Goal: Task Accomplishment & Management: Complete application form

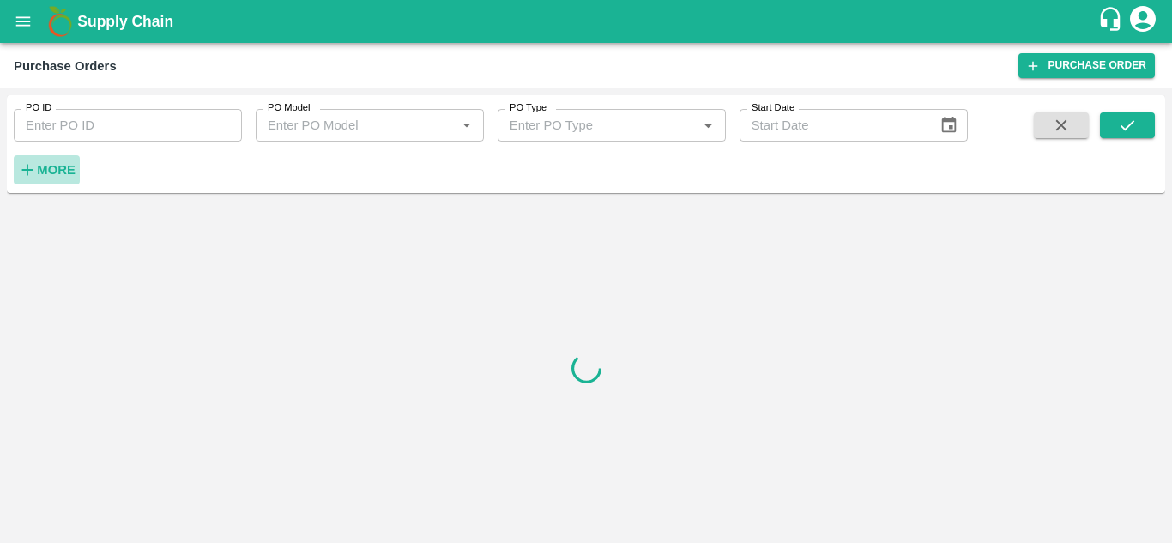
click at [62, 160] on h6 "More" at bounding box center [56, 170] width 39 height 22
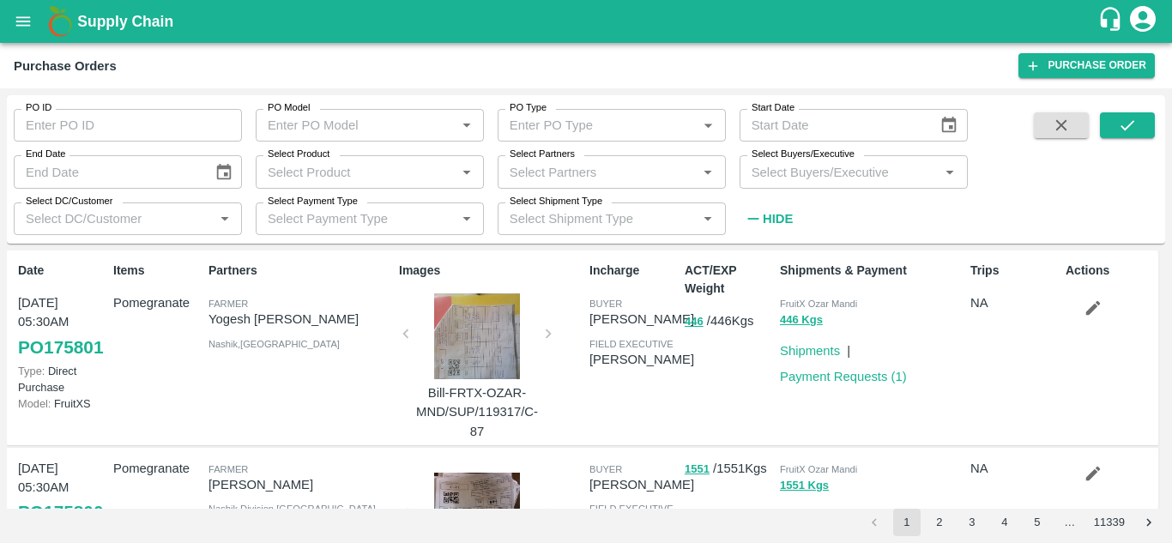
click at [810, 177] on input "Select Buyers/Executive" at bounding box center [840, 171] width 190 height 22
type input "gu"
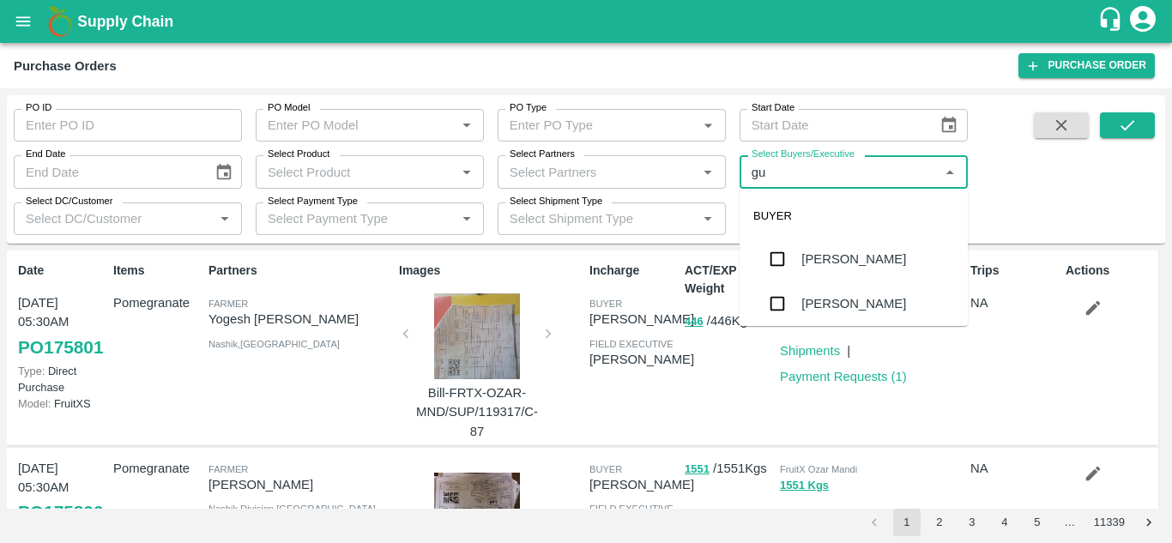
click at [865, 306] on div "[PERSON_NAME]" at bounding box center [853, 303] width 105 height 19
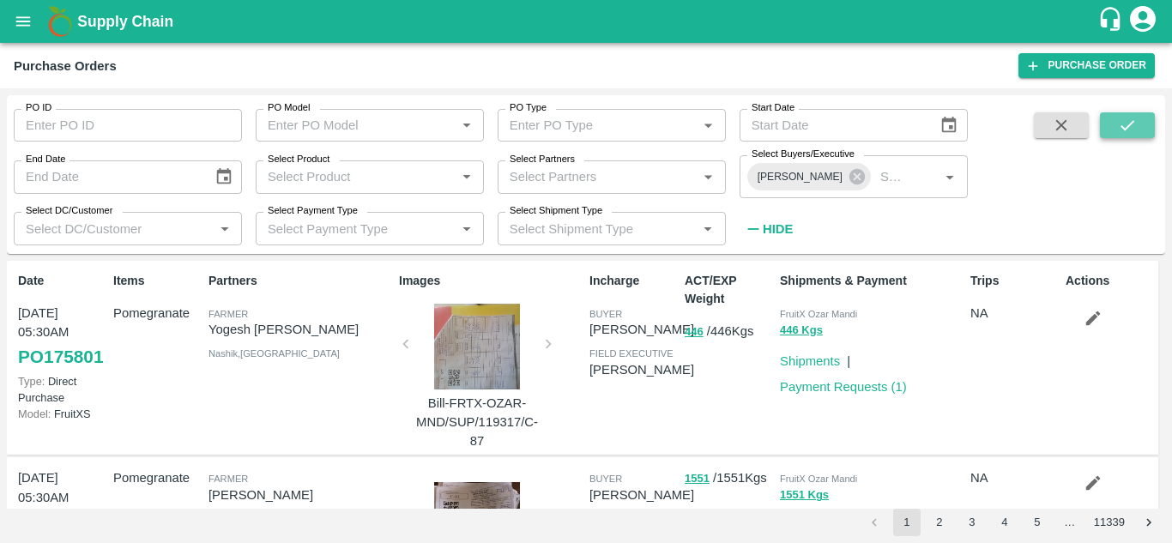
click at [1136, 127] on icon "submit" at bounding box center [1127, 125] width 19 height 19
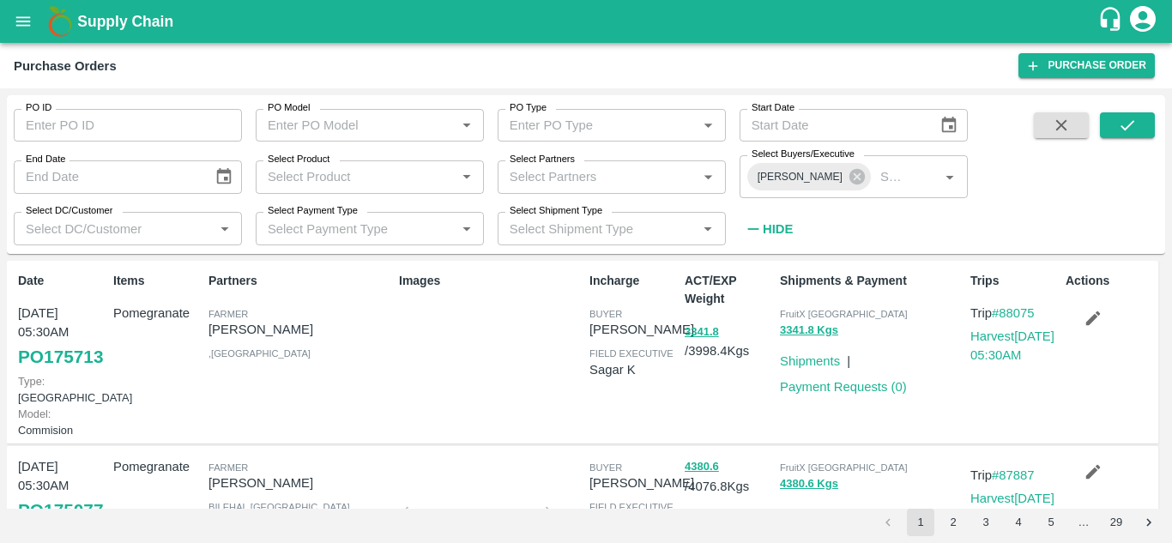
click at [42, 372] on link "PO 175713" at bounding box center [60, 356] width 85 height 31
click at [1004, 339] on link "Harvest 12 Sep, 05:30AM" at bounding box center [1012, 345] width 84 height 33
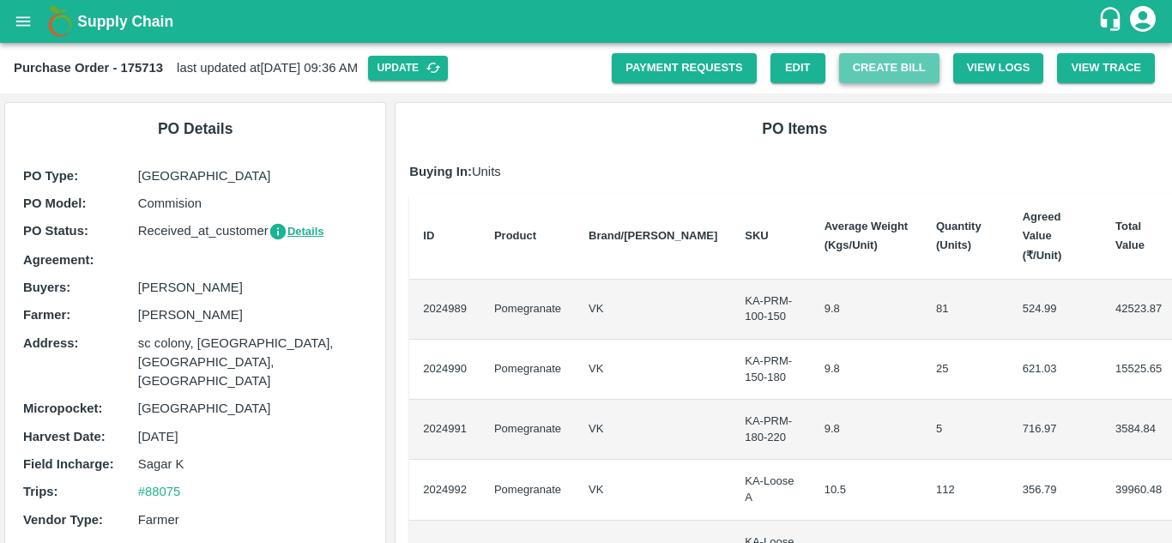
click at [869, 57] on button "Create Bill" at bounding box center [889, 68] width 100 height 30
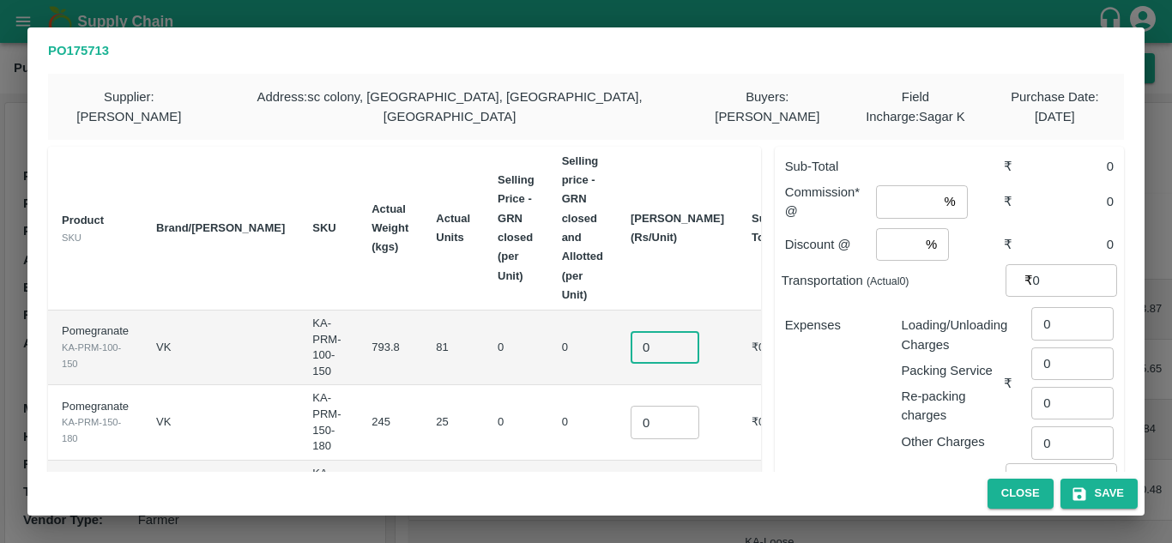
click at [646, 331] on input "0" at bounding box center [664, 347] width 69 height 33
type input "525"
click at [643, 406] on input "0" at bounding box center [664, 422] width 69 height 33
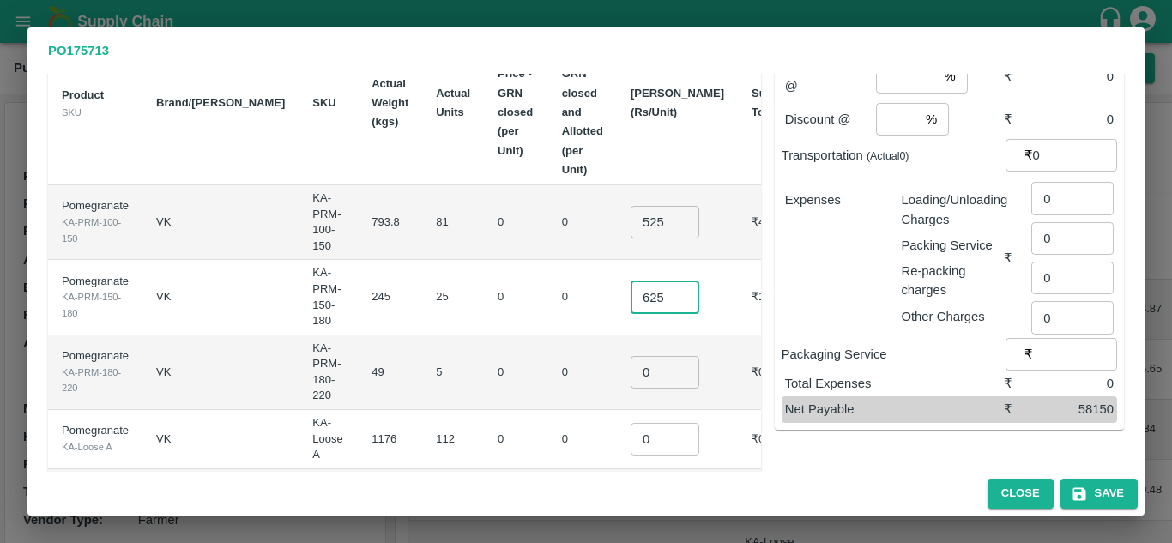
type input "625"
click at [635, 356] on input "0" at bounding box center [664, 372] width 69 height 33
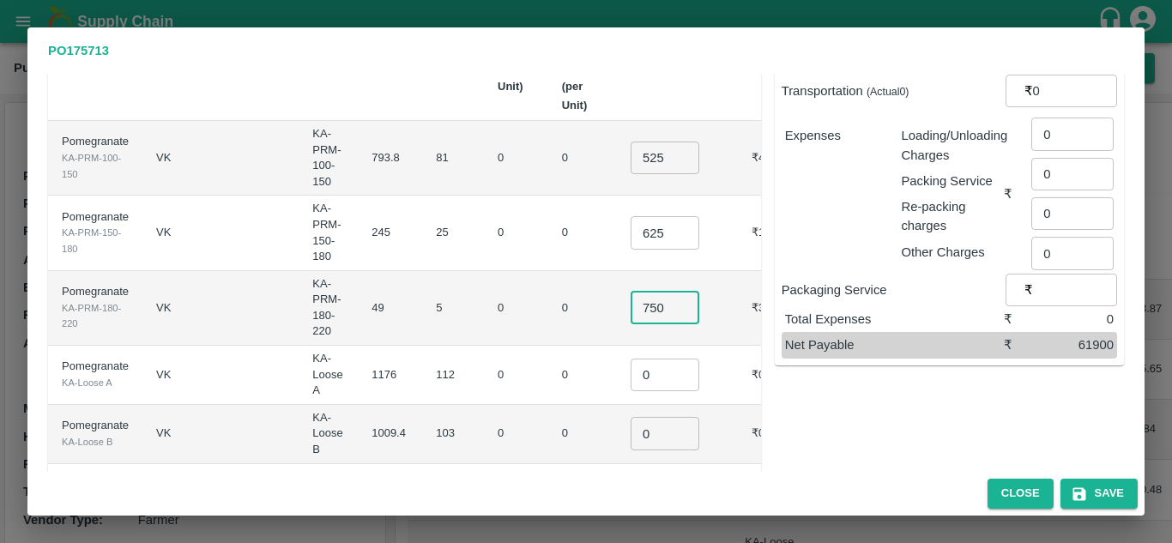
scroll to position [190, 0]
type input "750"
click at [642, 358] on input "0" at bounding box center [664, 374] width 69 height 33
type input "0425"
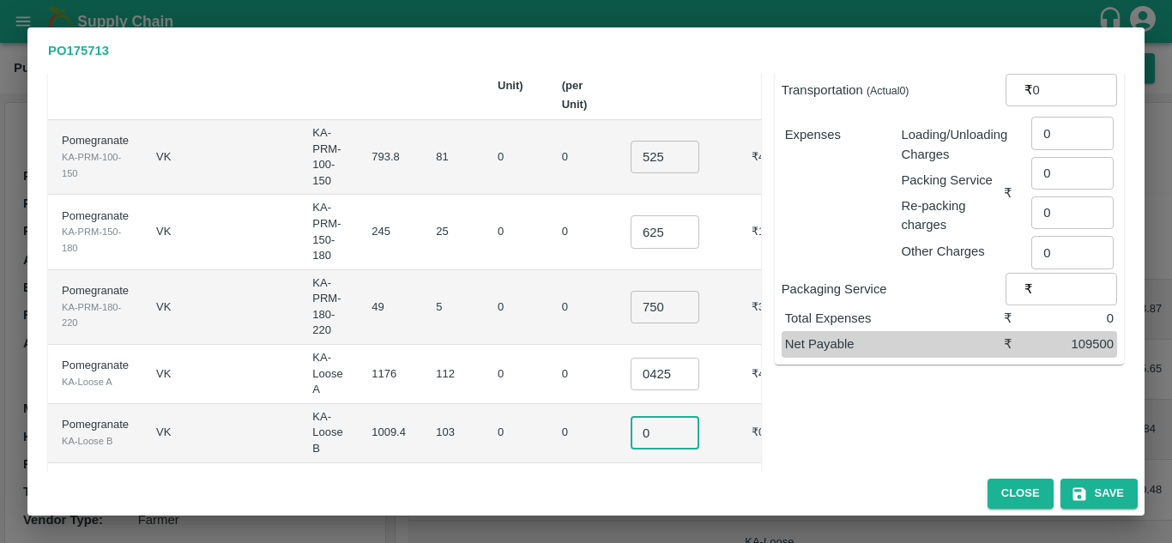
scroll to position [0, 0]
click at [636, 416] on input "0" at bounding box center [664, 432] width 69 height 33
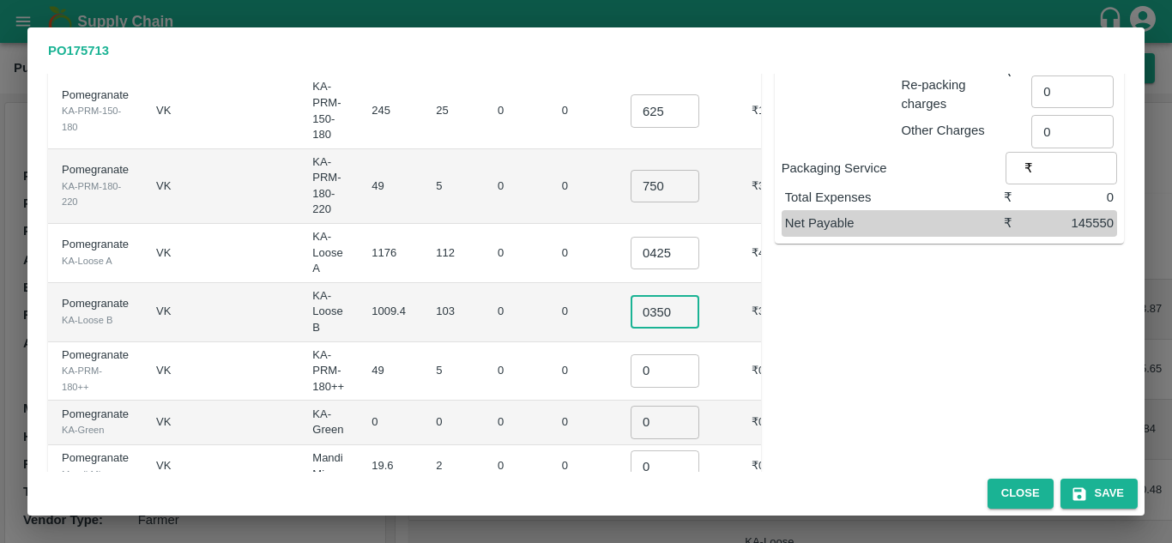
scroll to position [312, 0]
type input "0350"
click at [648, 353] on input "0" at bounding box center [664, 369] width 69 height 33
type input "350"
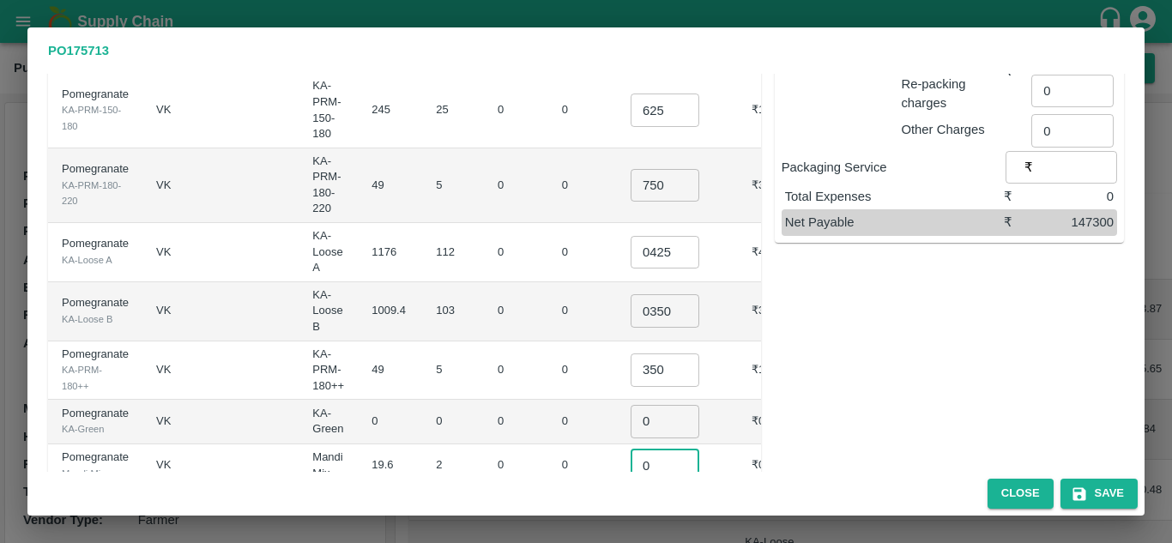
click at [642, 449] on input "0" at bounding box center [664, 465] width 69 height 33
type input "350"
click at [901, 404] on div "Sub-Total ₹ 148000 Commission* @ % ​ ₹ 0 Discount @ % ​ ₹ 0 Transportation (Act…" at bounding box center [942, 169] width 363 height 697
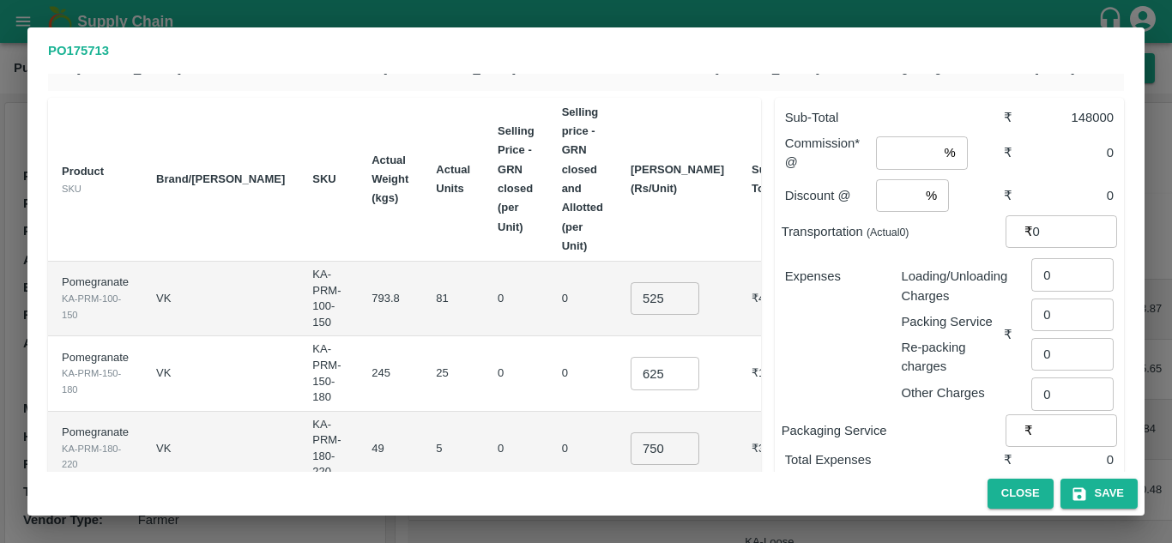
scroll to position [48, 0]
click at [1064, 281] on input "0" at bounding box center [1072, 275] width 82 height 33
type input "1000"
click at [814, 367] on div "Expenses" at bounding box center [829, 328] width 117 height 149
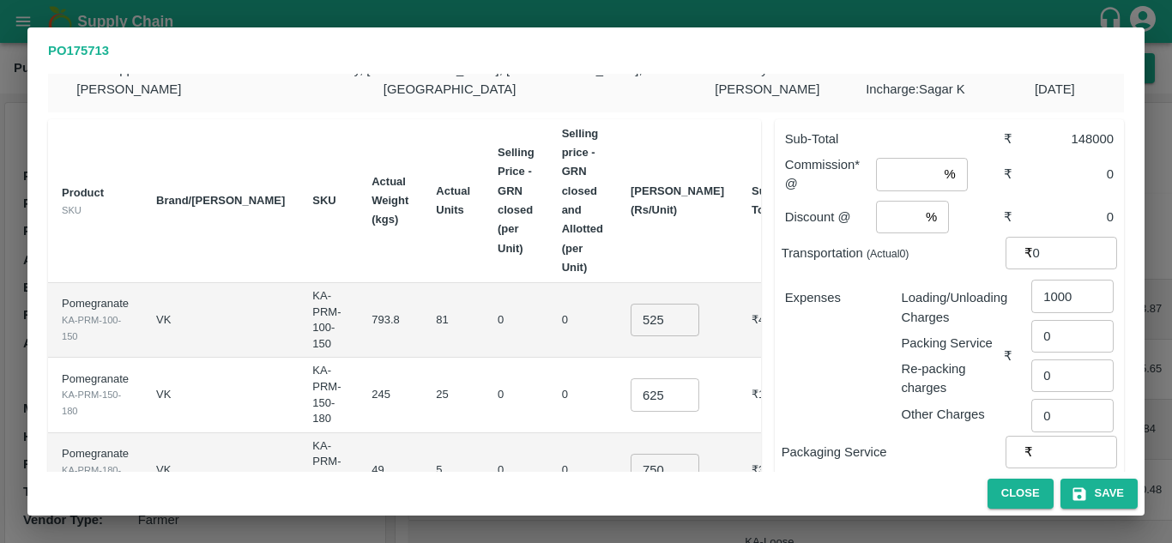
scroll to position [26, 0]
click at [896, 178] on input "number" at bounding box center [906, 176] width 61 height 33
type input "8"
click at [895, 221] on input "number" at bounding box center [897, 218] width 43 height 33
type input "2"
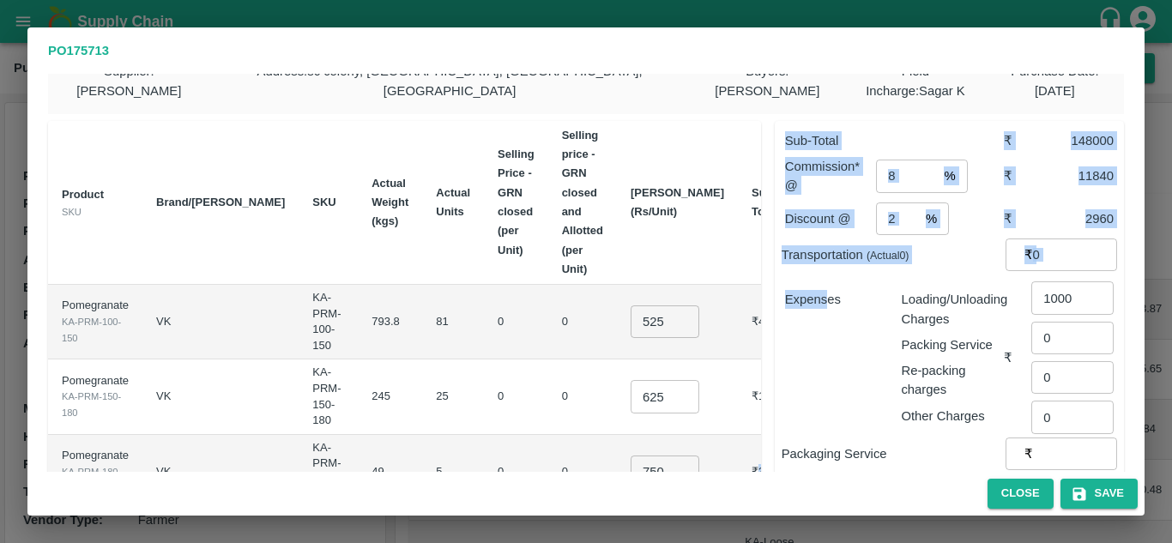
drag, startPoint x: 715, startPoint y: 397, endPoint x: 823, endPoint y: 372, distance: 110.9
click at [823, 372] on div "Product SKU Brand/Marka SKU Actual Weight (kgs) Actual Units Selling Price - GR…" at bounding box center [578, 455] width 1089 height 697
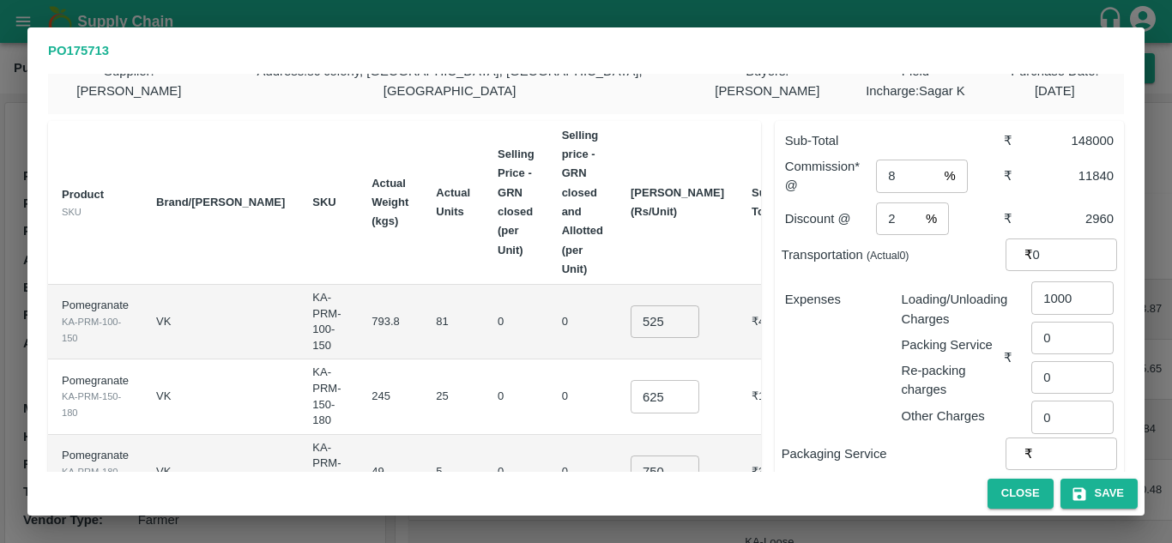
click at [859, 376] on div "Expenses" at bounding box center [829, 350] width 117 height 149
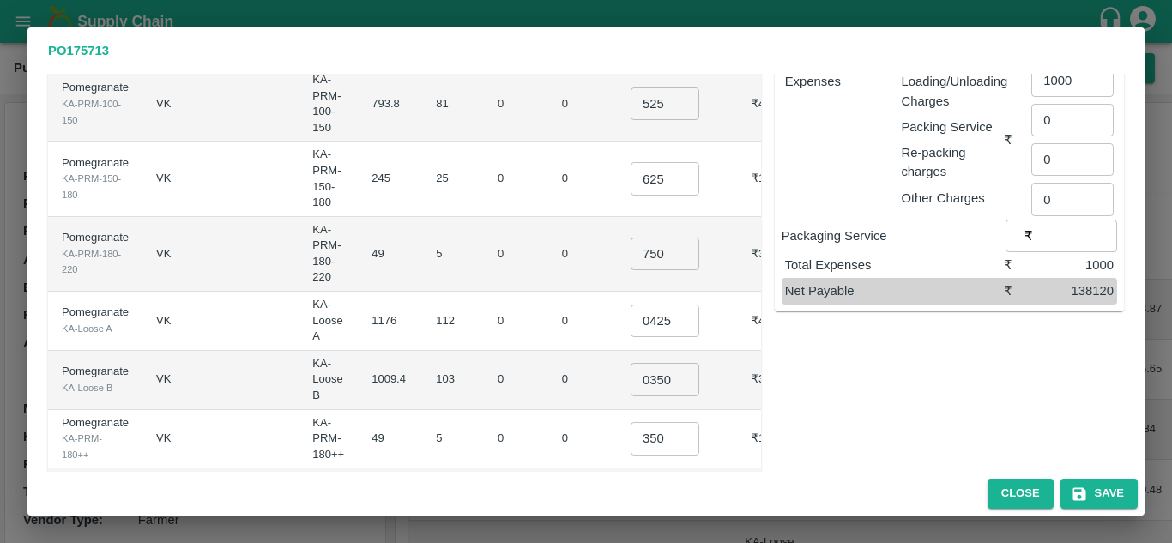
scroll to position [337, 0]
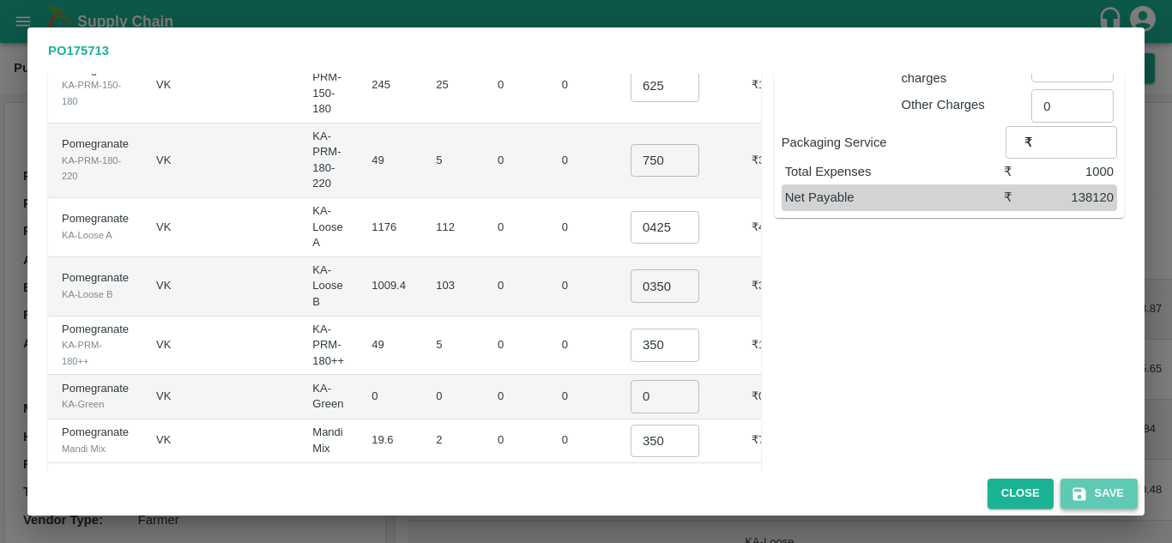
click at [1112, 495] on button "Save" at bounding box center [1098, 494] width 77 height 30
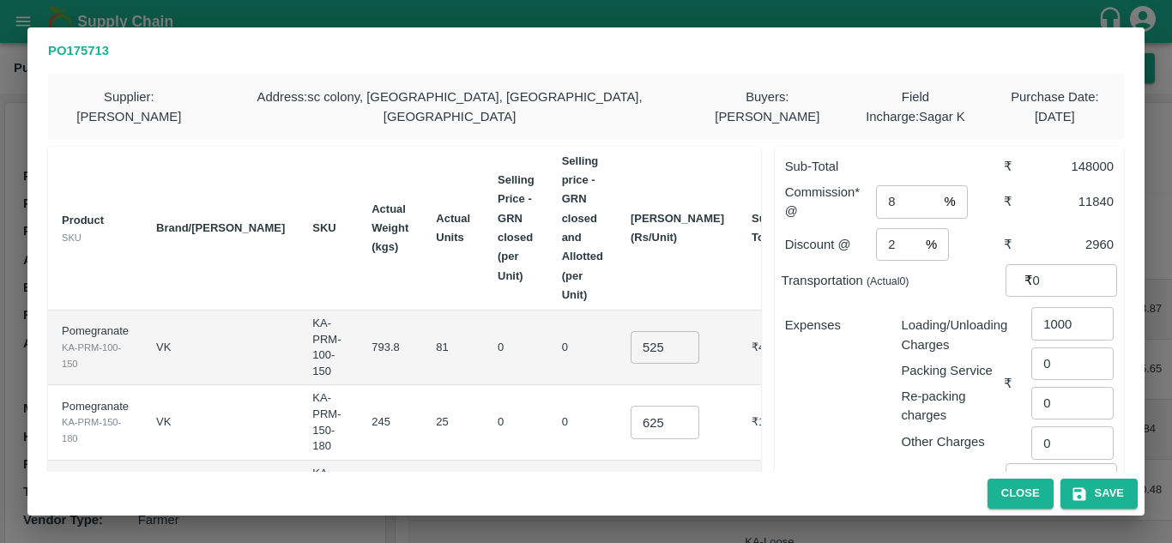
scroll to position [420, 0]
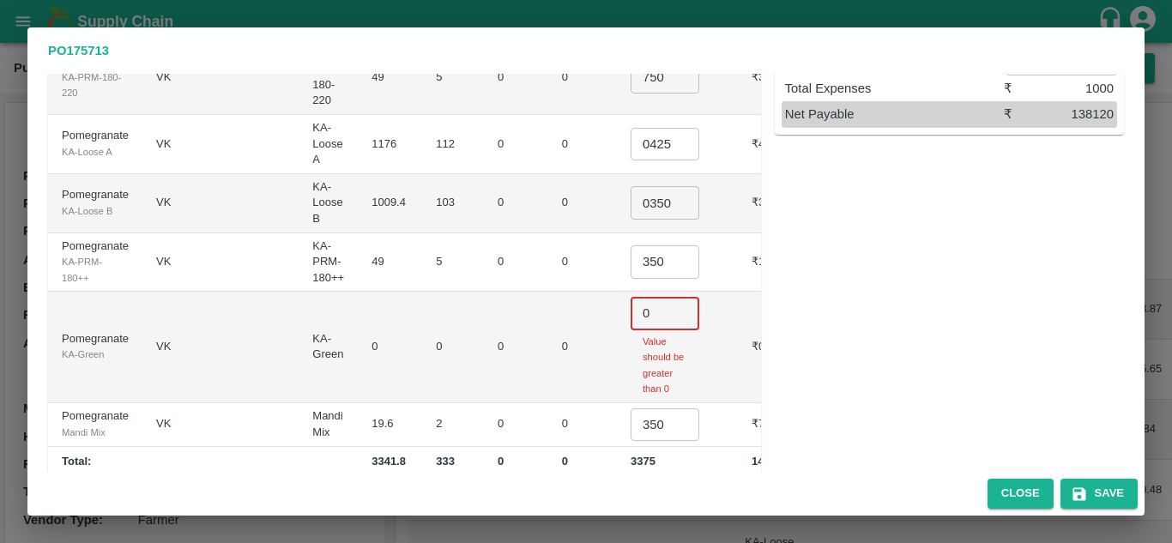
click at [631, 297] on input "0" at bounding box center [664, 313] width 69 height 33
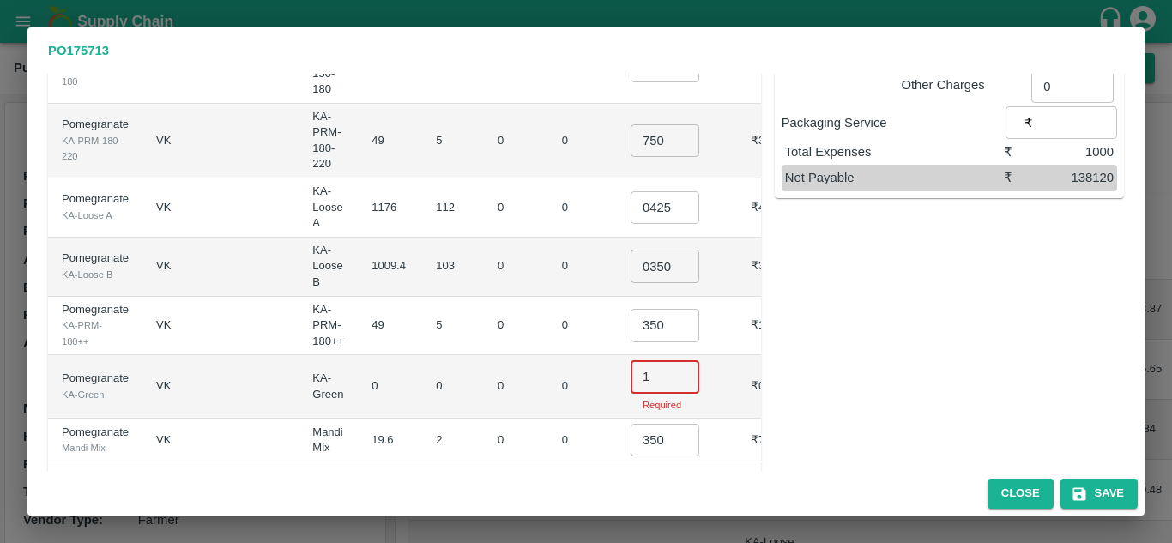
scroll to position [337, 0]
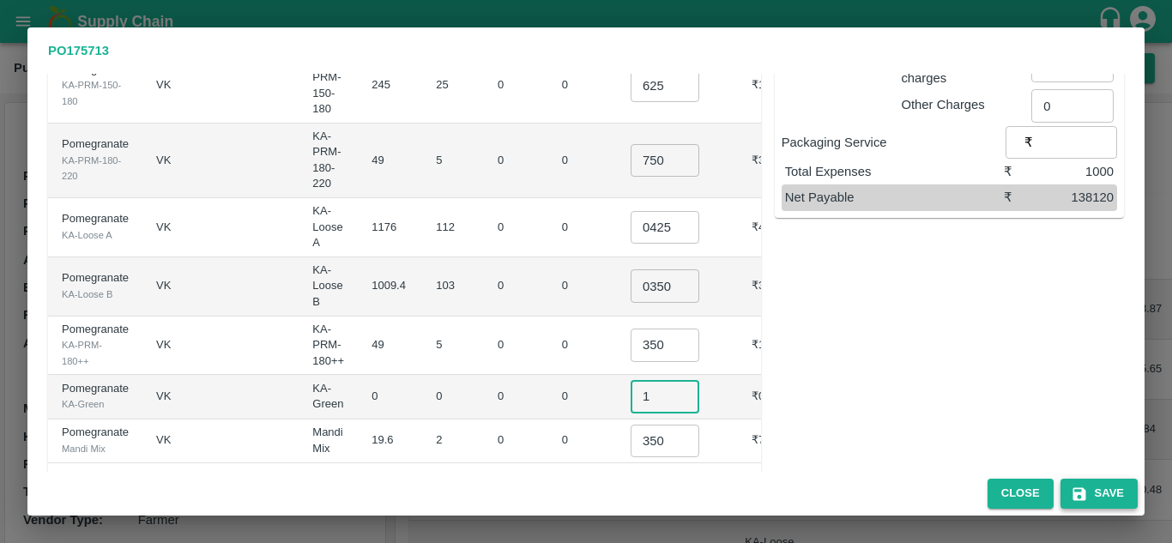
type input "1"
click at [1116, 488] on button "Save" at bounding box center [1098, 494] width 77 height 30
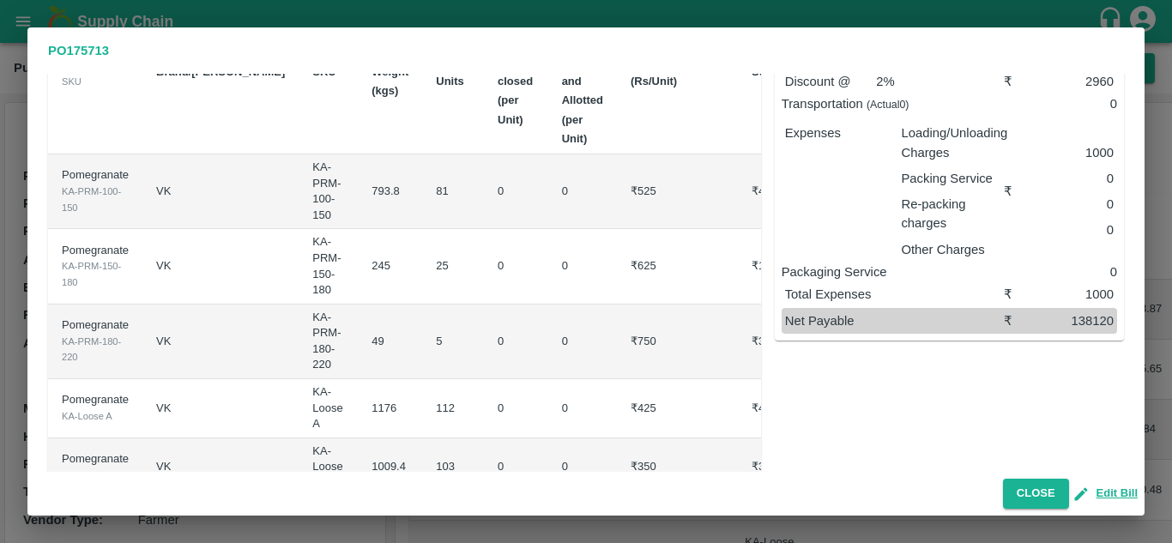
scroll to position [0, 0]
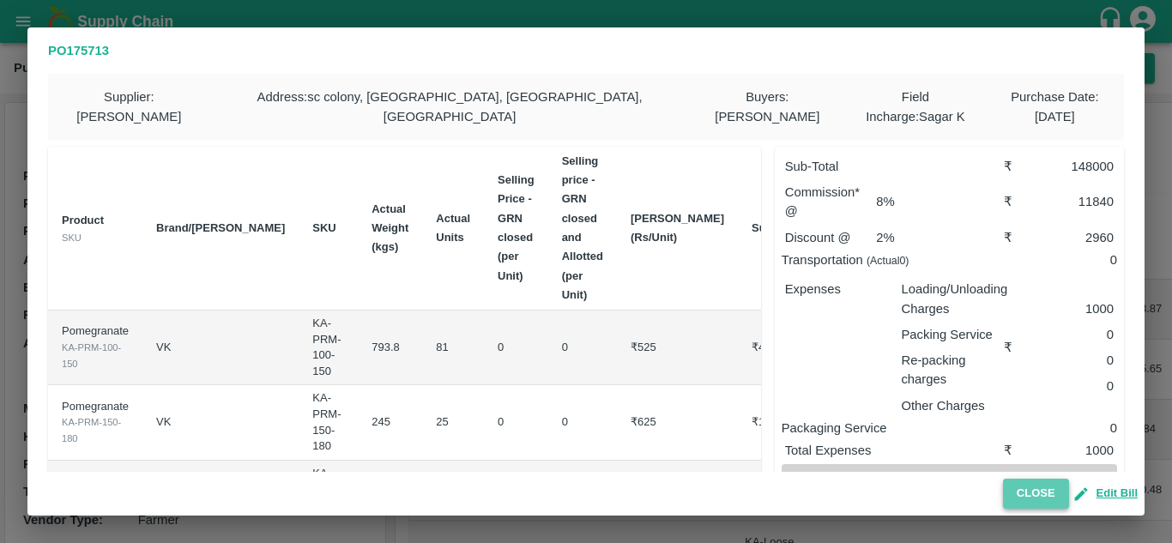
click at [1038, 491] on button "Close" at bounding box center [1036, 494] width 66 height 30
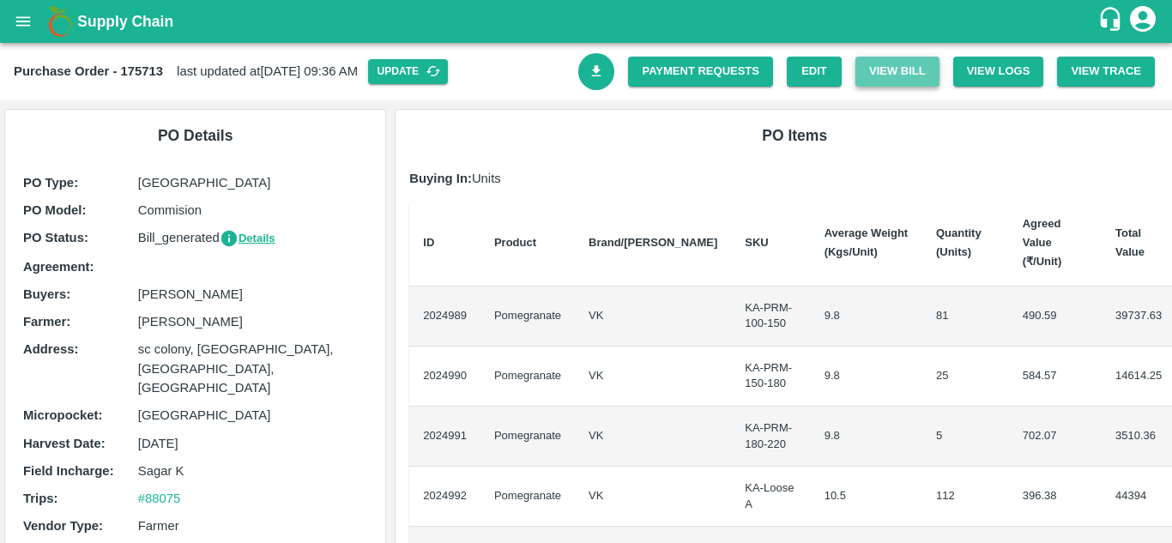
click at [883, 70] on button "View Bill" at bounding box center [897, 72] width 84 height 30
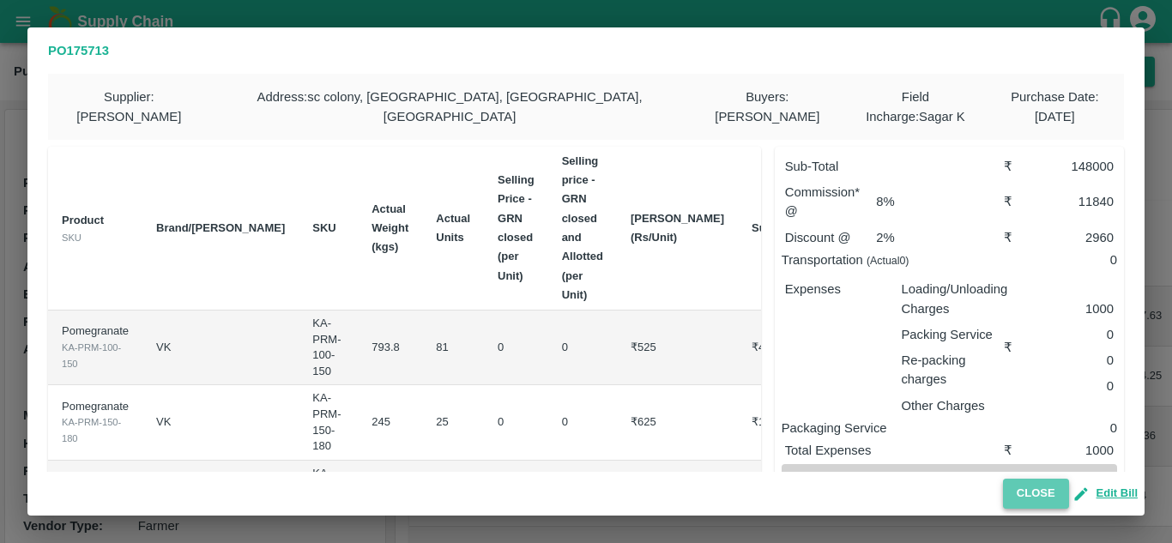
click at [1027, 491] on button "Close" at bounding box center [1036, 494] width 66 height 30
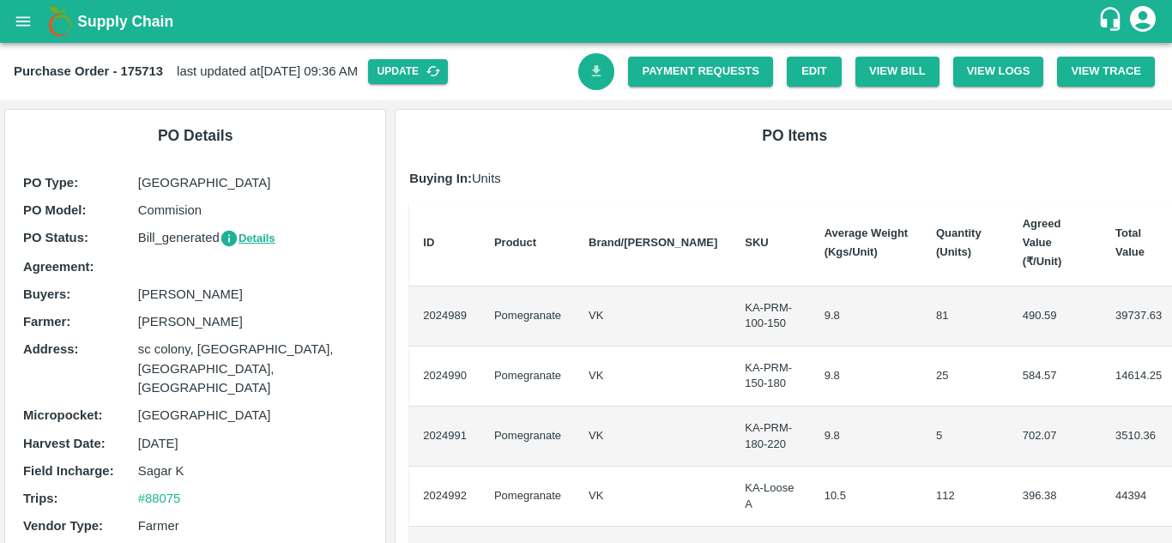
click at [599, 75] on icon "Download Bill" at bounding box center [596, 71] width 16 height 16
click at [900, 81] on button "View Bill" at bounding box center [897, 72] width 84 height 30
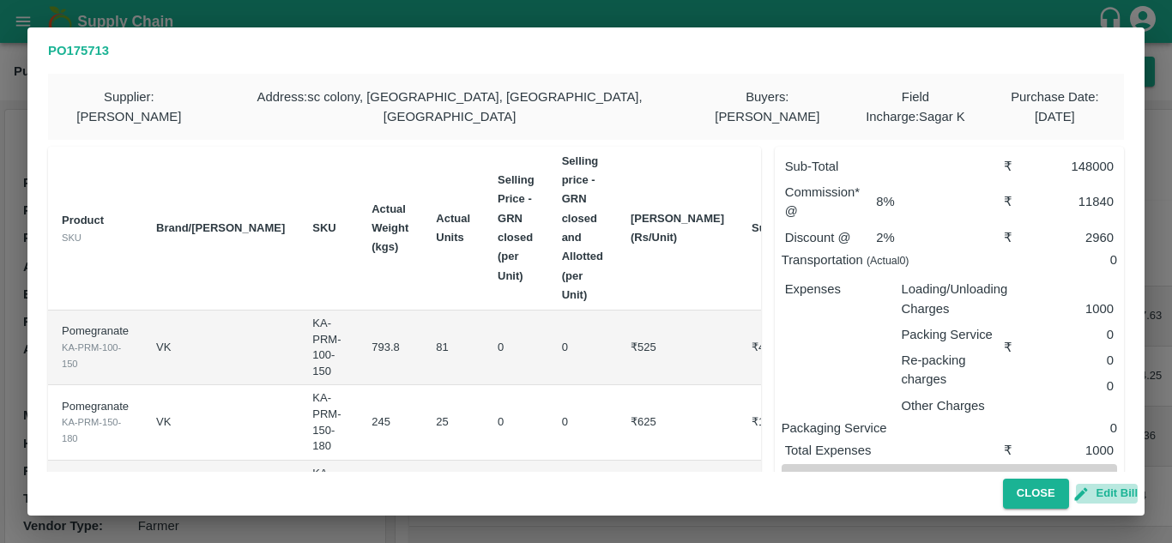
click at [1117, 495] on button "Edit Bill" at bounding box center [1107, 494] width 62 height 20
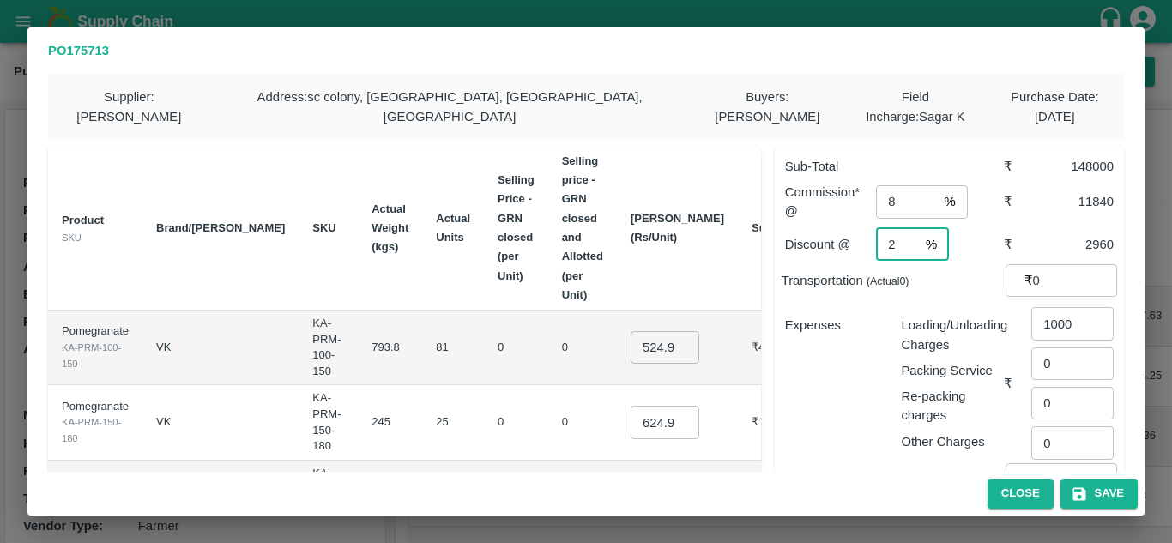
click at [897, 250] on input "2" at bounding box center [897, 244] width 43 height 33
type input "6"
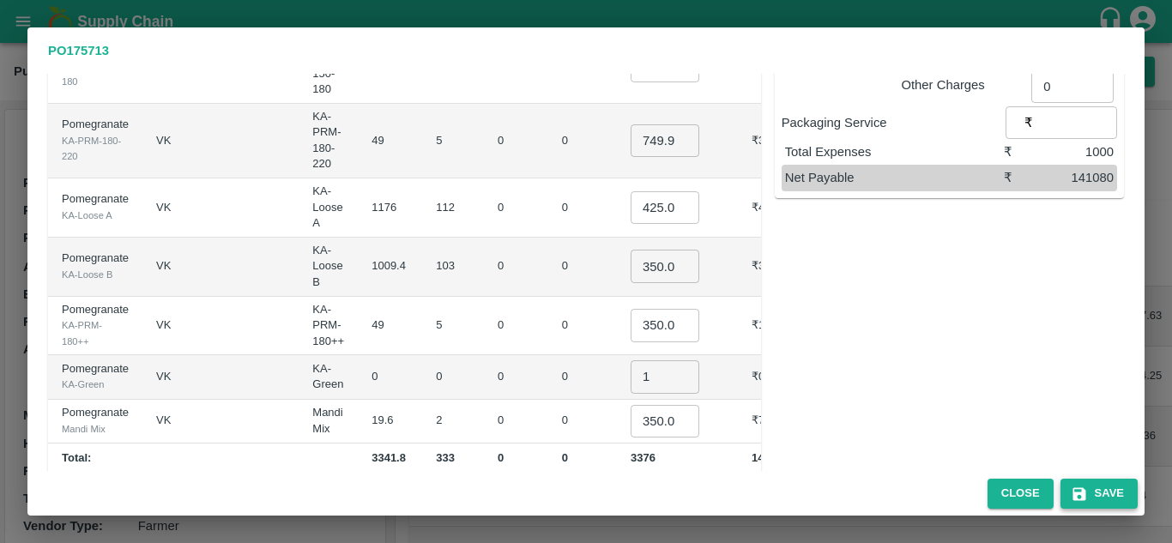
type input "4"
click at [1107, 488] on button "Save" at bounding box center [1098, 494] width 77 height 30
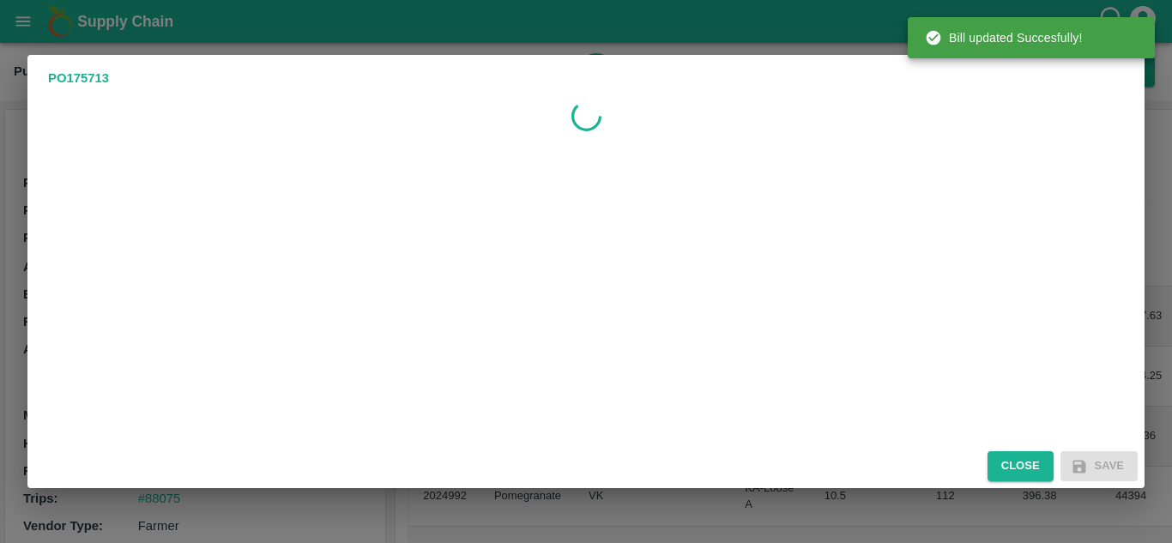
scroll to position [0, 0]
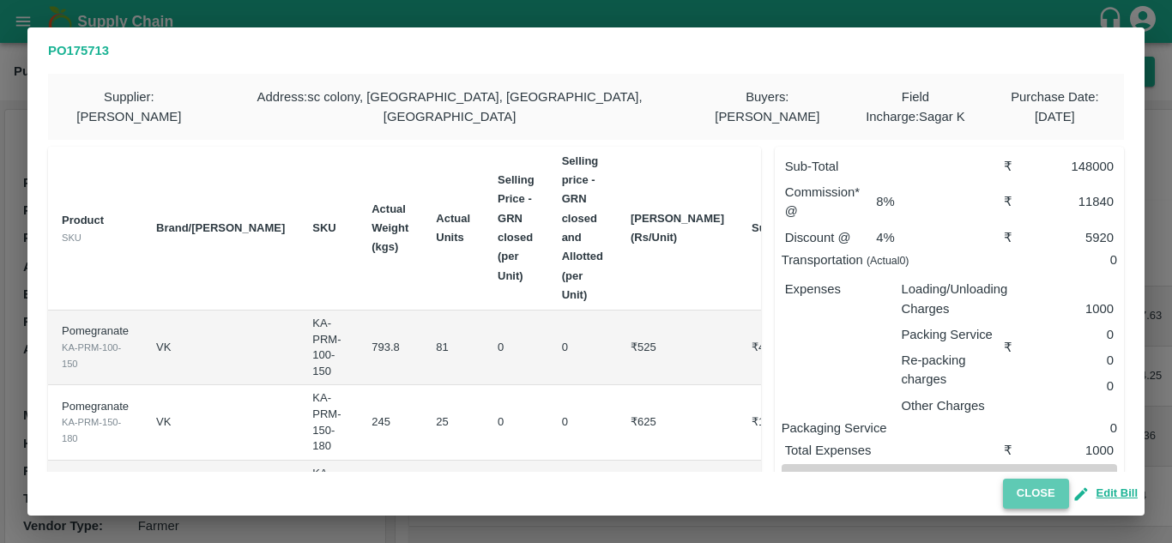
click at [1054, 491] on button "Close" at bounding box center [1036, 494] width 66 height 30
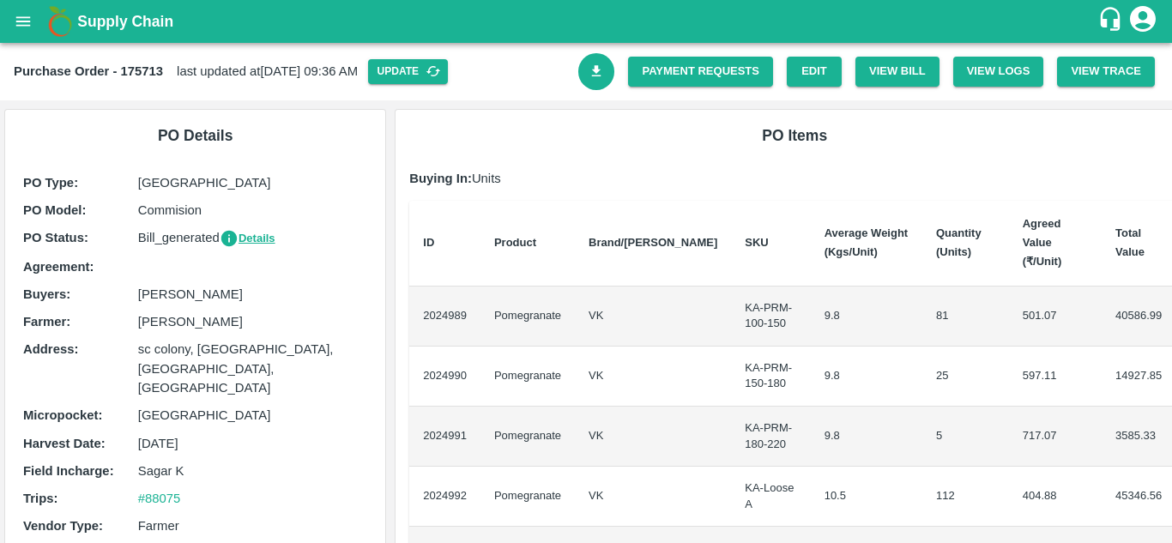
click at [597, 74] on icon "Download Bill" at bounding box center [596, 71] width 16 height 16
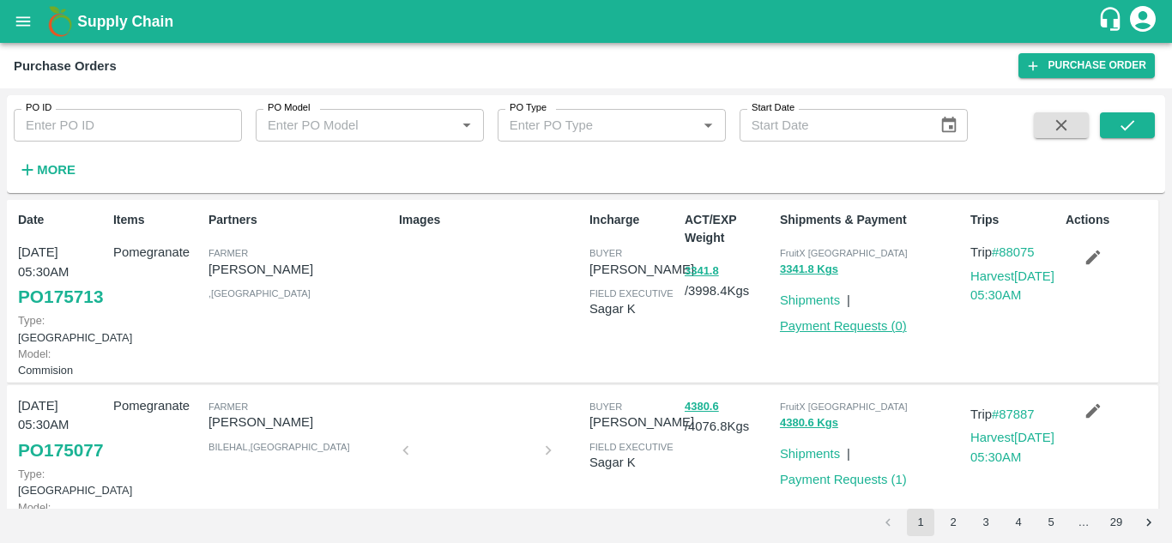
click at [819, 329] on link "Payment Requests ( 0 )" at bounding box center [843, 326] width 127 height 14
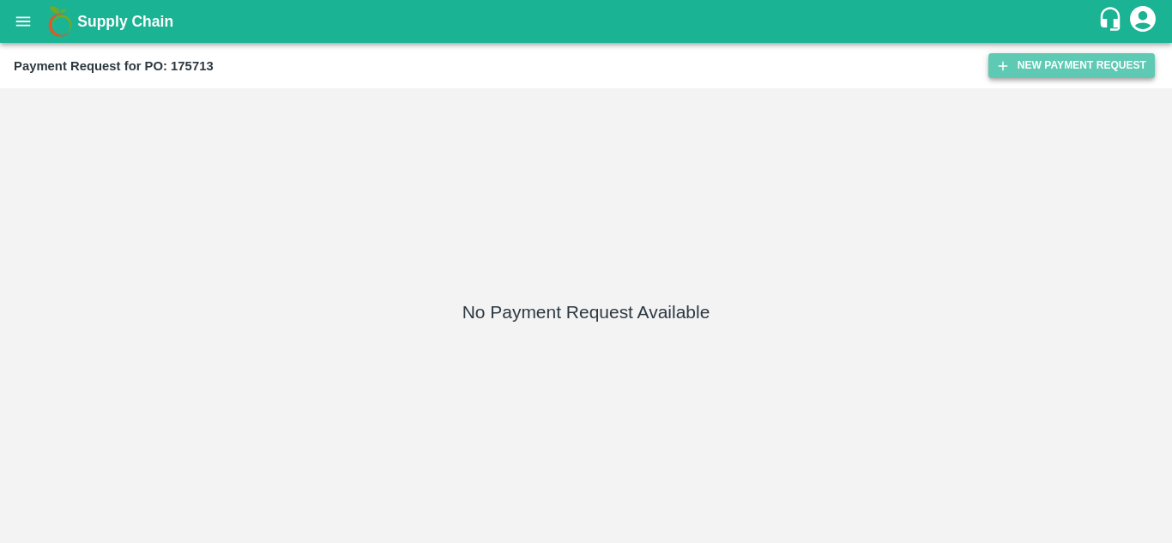
click at [1067, 59] on button "New Payment Request" at bounding box center [1071, 65] width 166 height 25
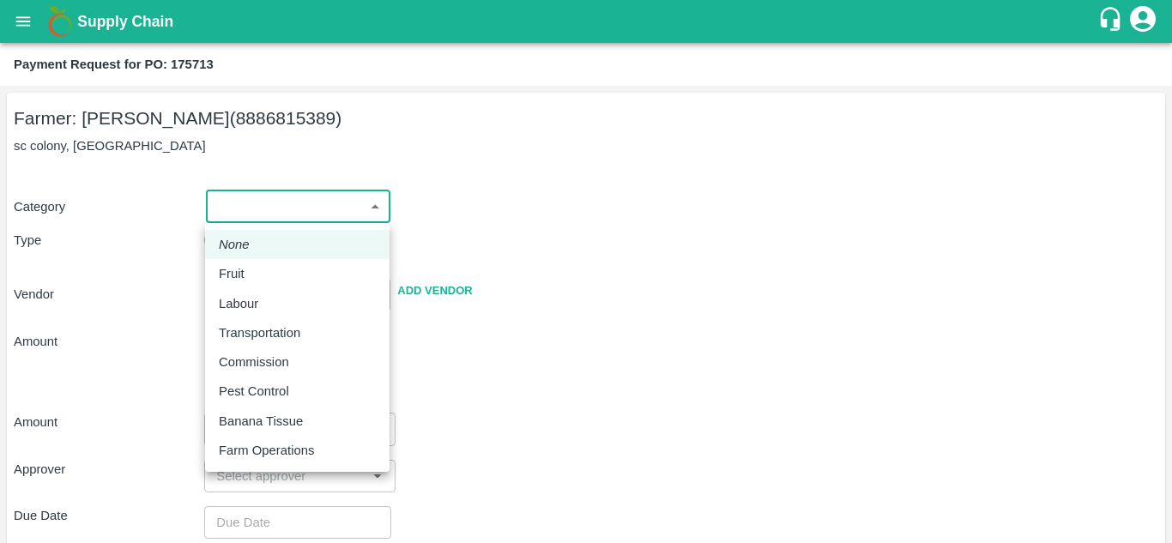
click at [359, 213] on body "Supply Chain Payment Request for PO: 175713 Farmer: vijay kumar reddy (88868153…" at bounding box center [586, 271] width 1172 height 543
click at [267, 267] on div "Fruit" at bounding box center [297, 273] width 157 height 19
type input "1"
type input "vijay kumar reddy - 8886815389(Farmer)"
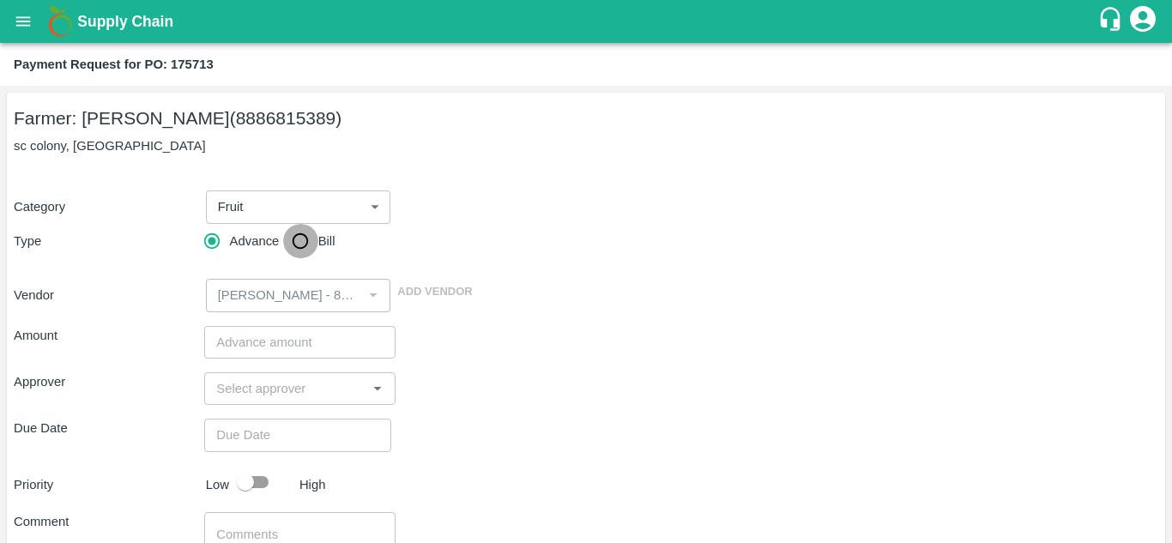
click at [297, 243] on input "Bill" at bounding box center [300, 241] width 34 height 34
radio input "true"
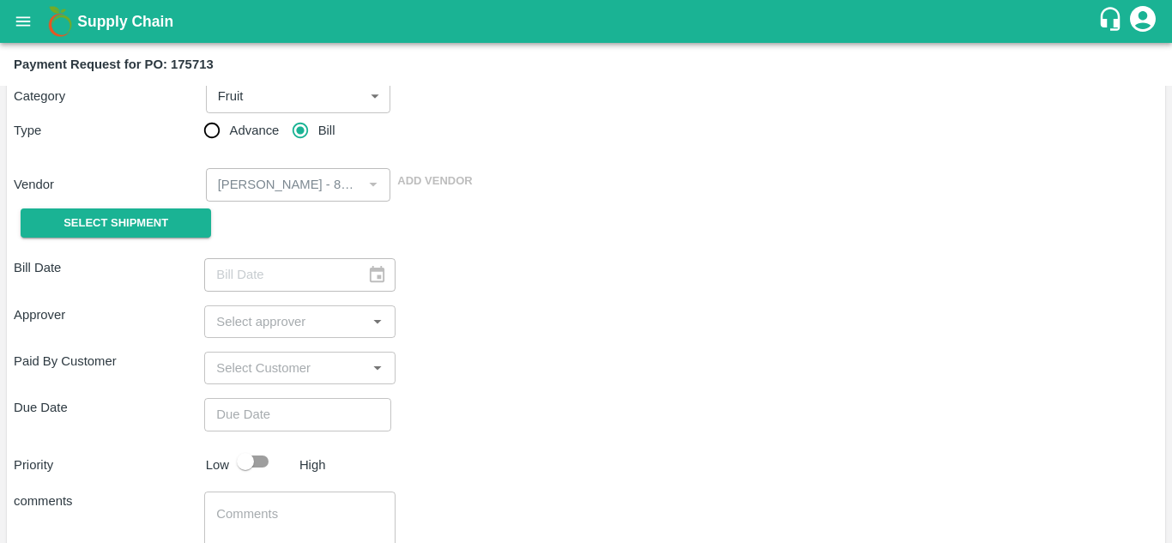
scroll to position [112, 0]
click at [147, 226] on span "Select Shipment" at bounding box center [115, 222] width 105 height 20
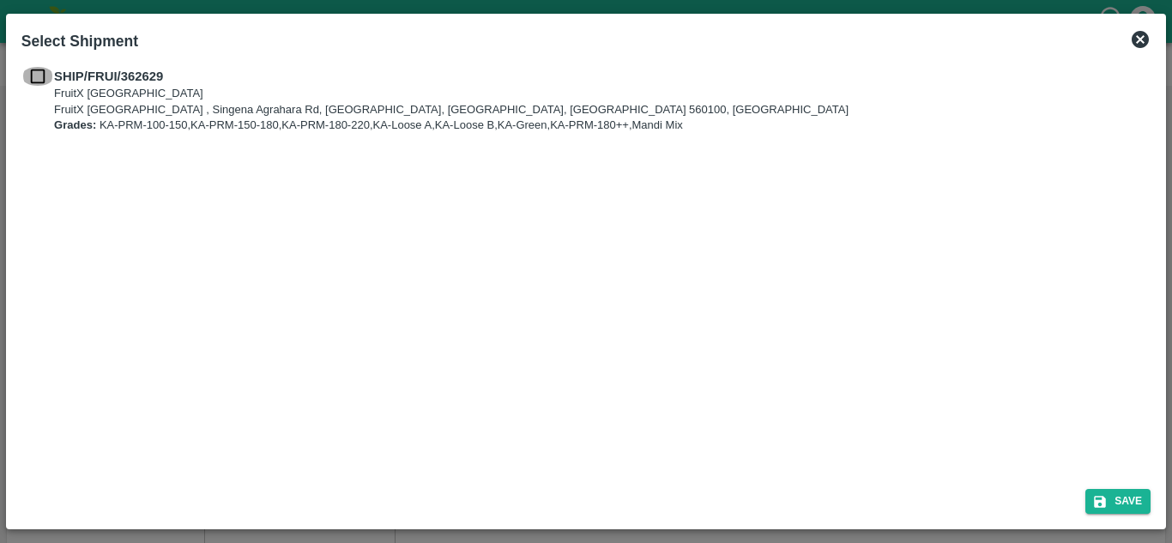
click at [47, 73] on input "checkbox" at bounding box center [37, 76] width 33 height 19
checkbox input "true"
click at [1123, 491] on button "Save" at bounding box center [1117, 501] width 65 height 25
type input "13/09/2025"
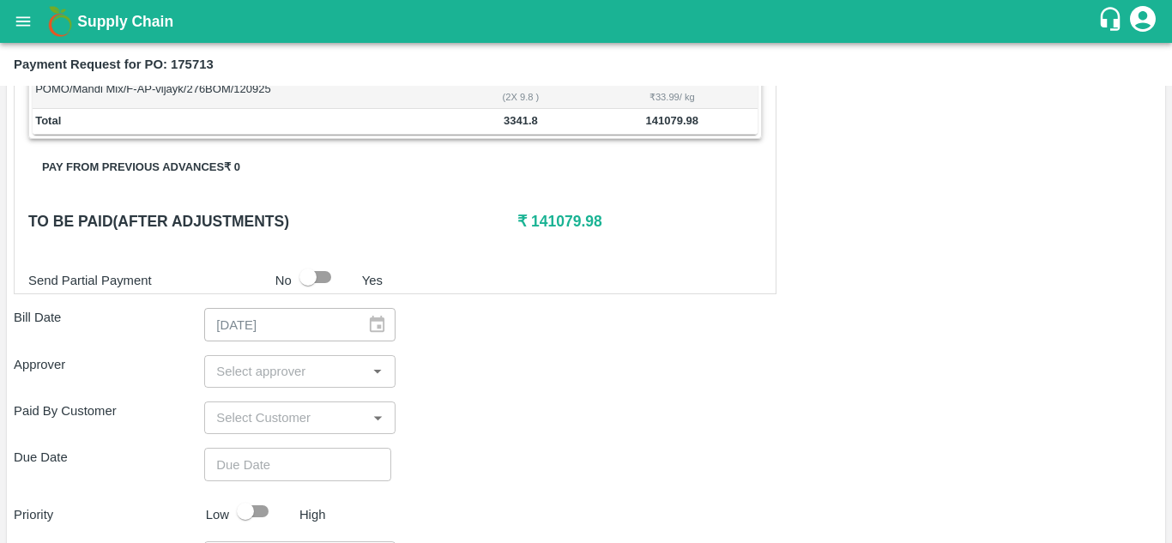
scroll to position [568, 0]
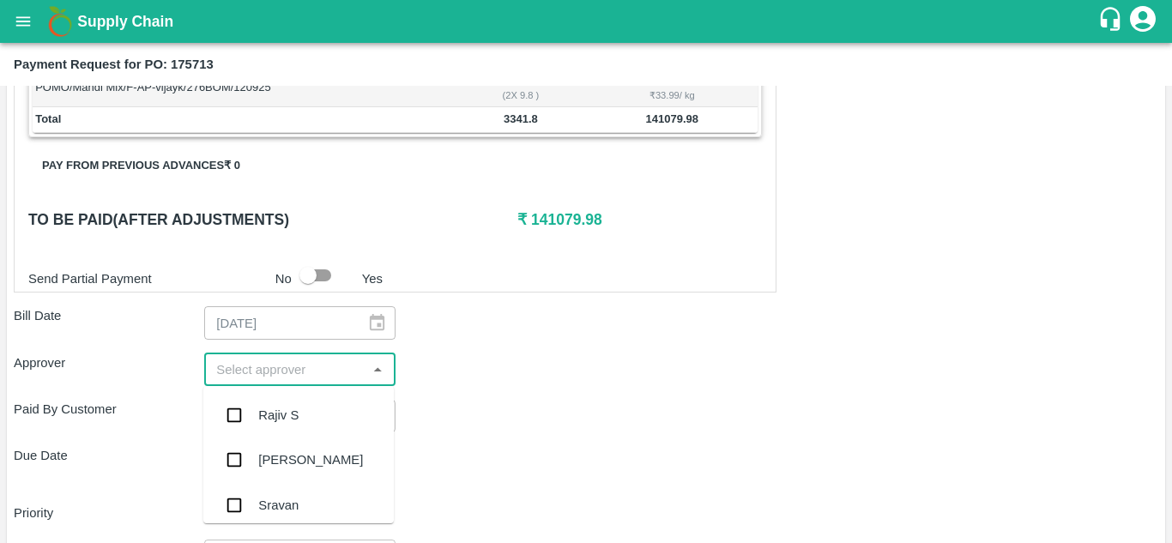
click at [357, 378] on input "input" at bounding box center [285, 370] width 152 height 22
type input "MUK"
click at [238, 420] on input "checkbox" at bounding box center [234, 415] width 34 height 34
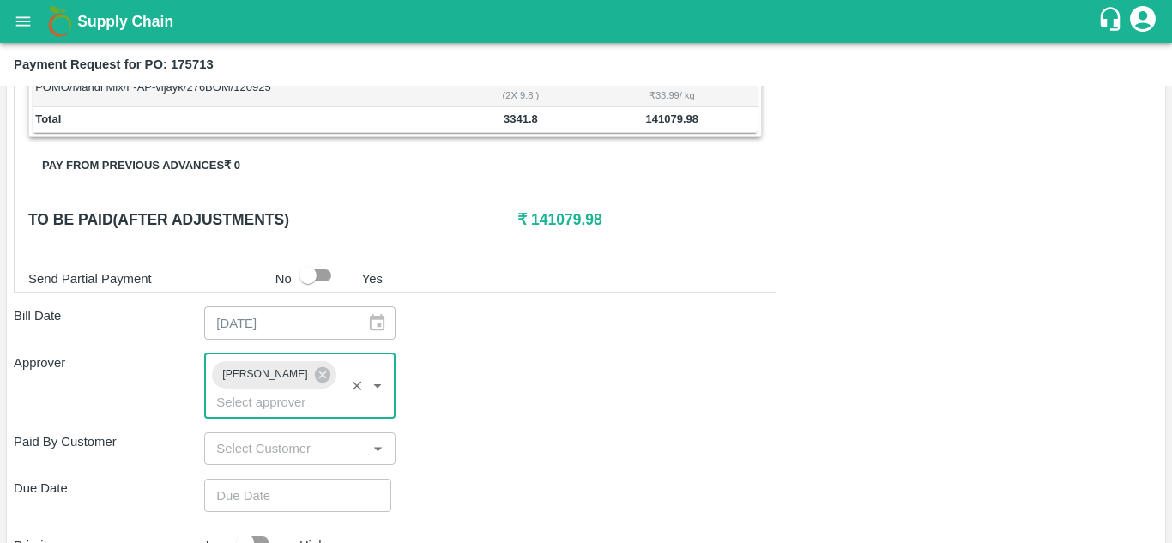
scroll to position [726, 0]
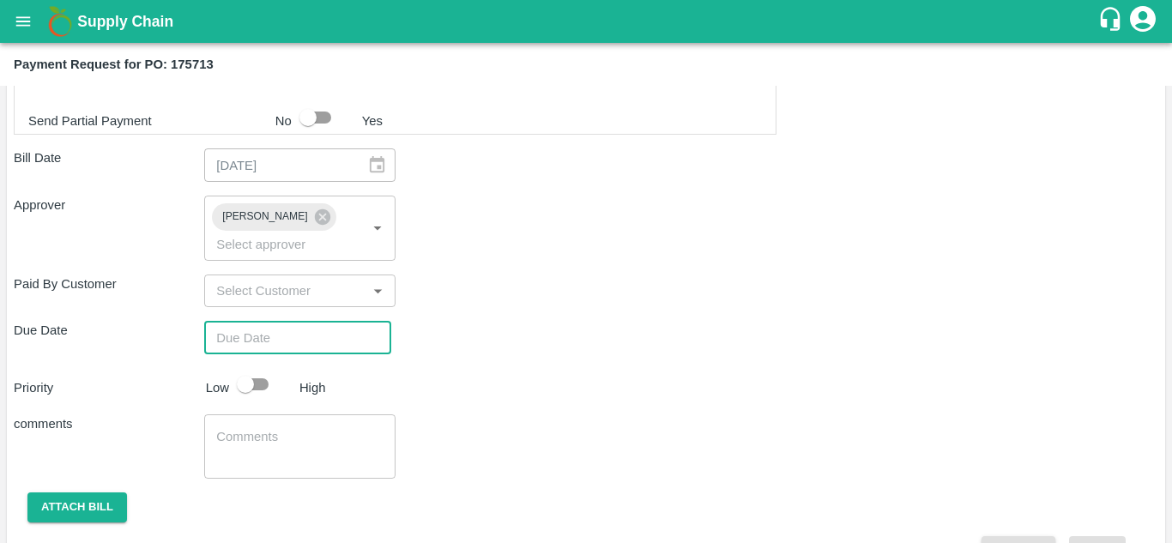
type input "DD/MM/YYYY hh:mm aa"
click at [310, 333] on input "DD/MM/YYYY hh:mm aa" at bounding box center [291, 337] width 175 height 33
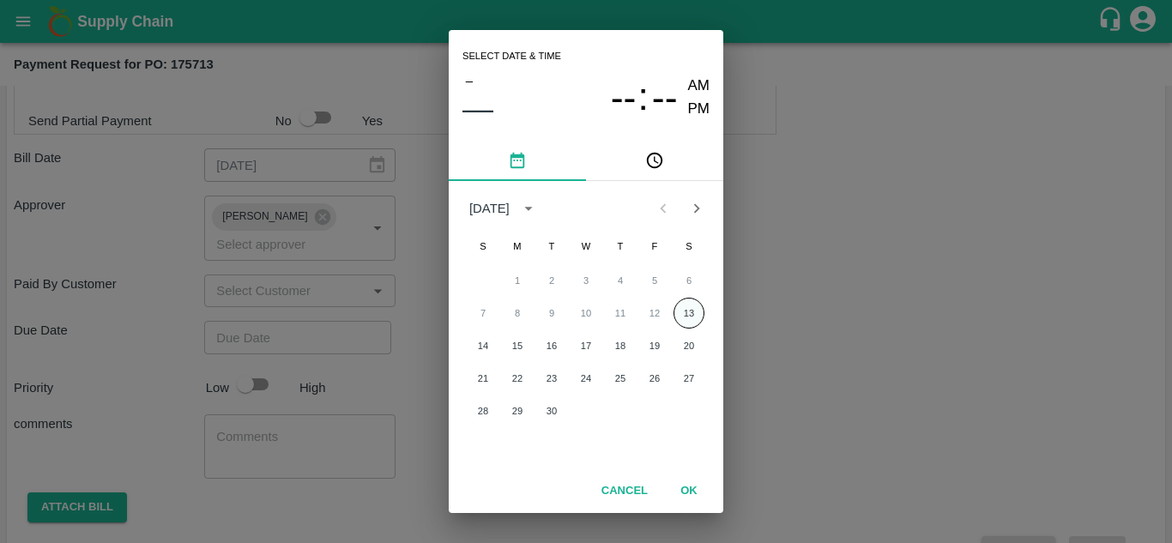
click at [697, 311] on button "13" at bounding box center [688, 313] width 31 height 31
type input "13/09/2025 12:00 AM"
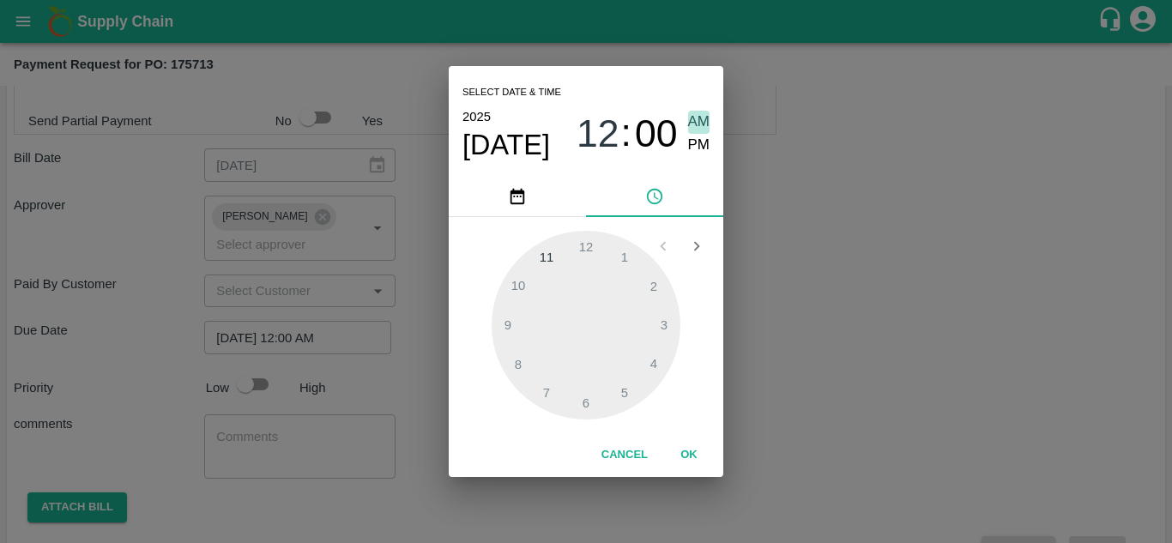
click at [688, 117] on span "AM" at bounding box center [699, 122] width 22 height 23
click at [687, 447] on button "OK" at bounding box center [688, 455] width 55 height 30
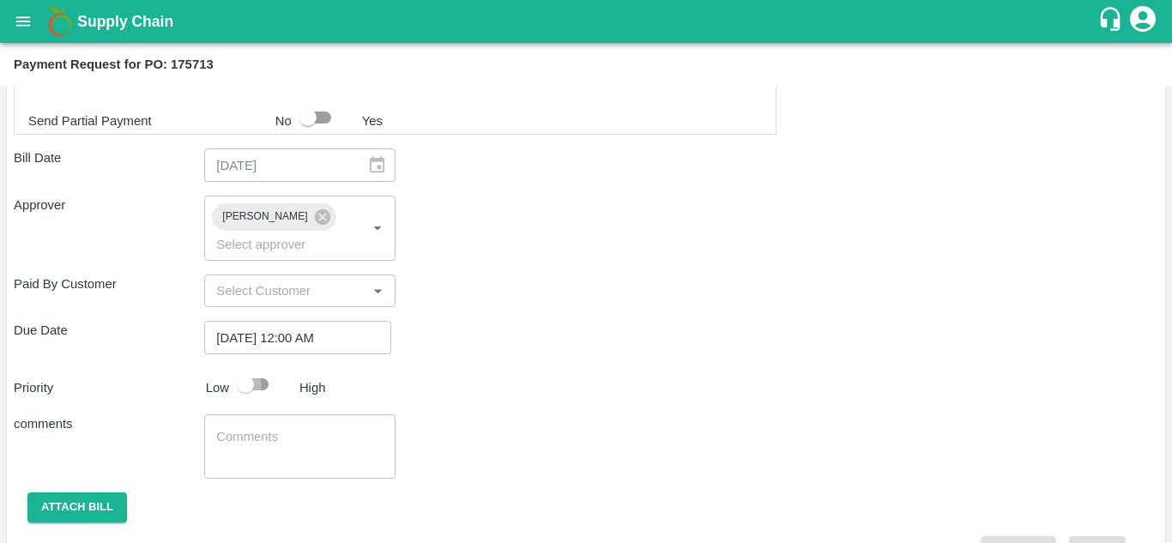
click at [254, 388] on input "checkbox" at bounding box center [245, 384] width 98 height 33
checkbox input "true"
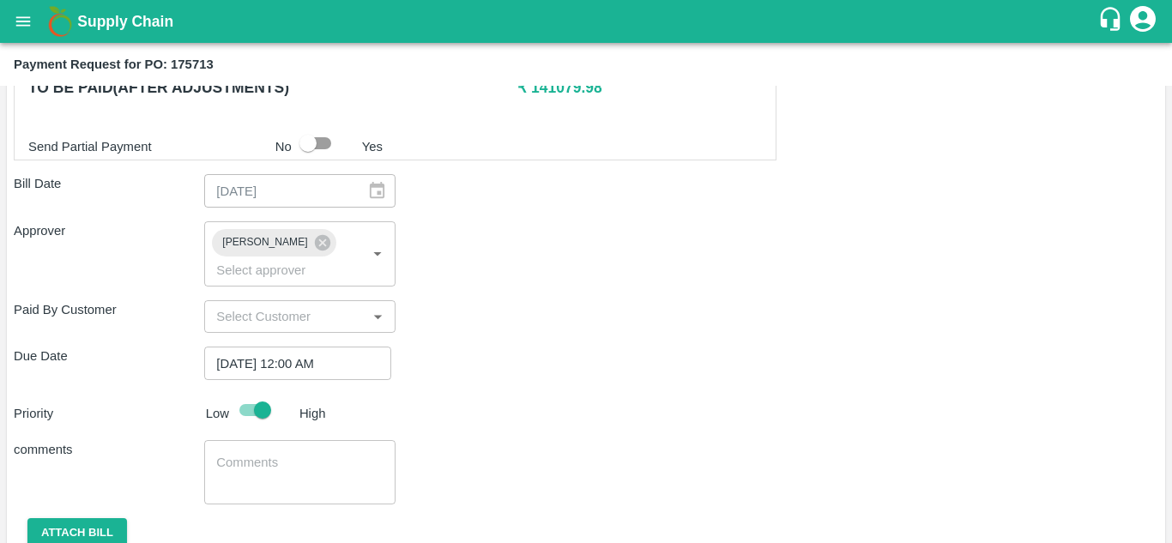
scroll to position [769, 0]
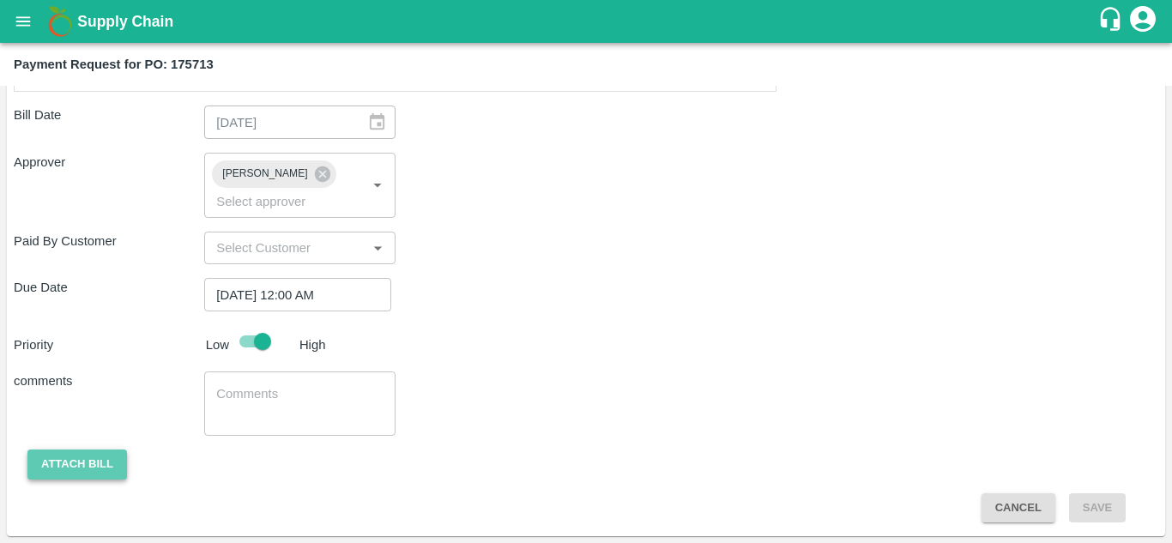
click at [77, 475] on button "Attach bill" at bounding box center [76, 464] width 99 height 30
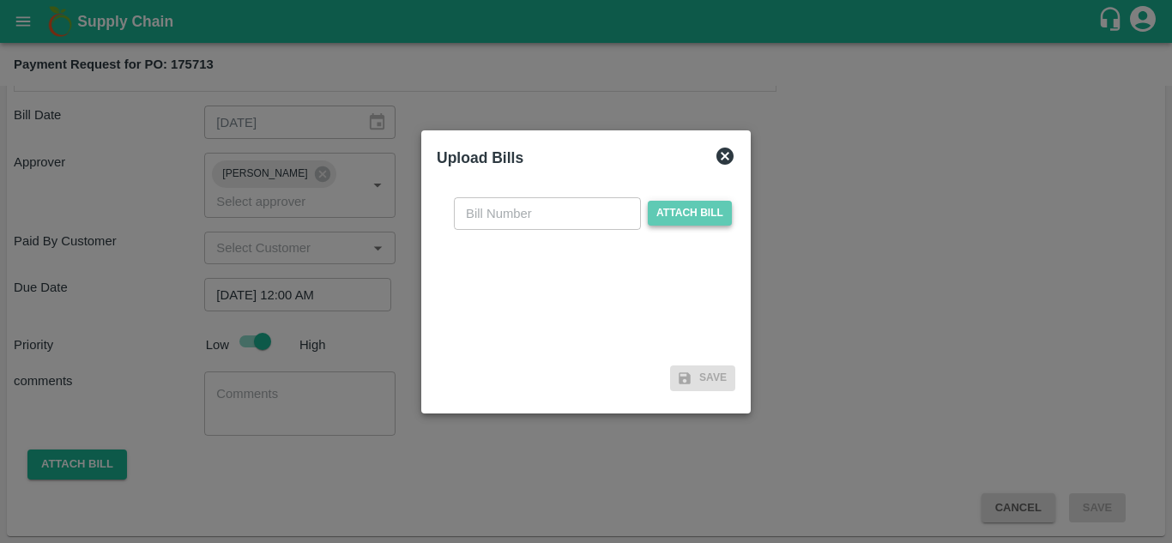
click at [669, 217] on span "Attach bill" at bounding box center [690, 213] width 84 height 25
click at [0, 0] on input "Attach bill" at bounding box center [0, 0] width 0 height 0
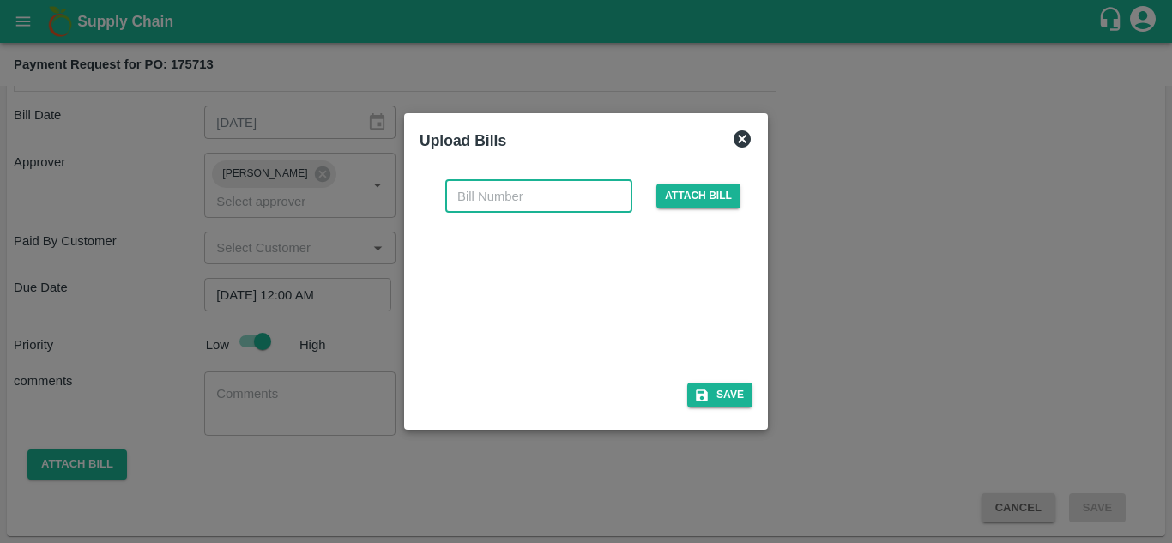
click at [471, 190] on input "text" at bounding box center [538, 196] width 187 height 33
type input "175713"
click at [730, 389] on button "Save" at bounding box center [719, 395] width 65 height 25
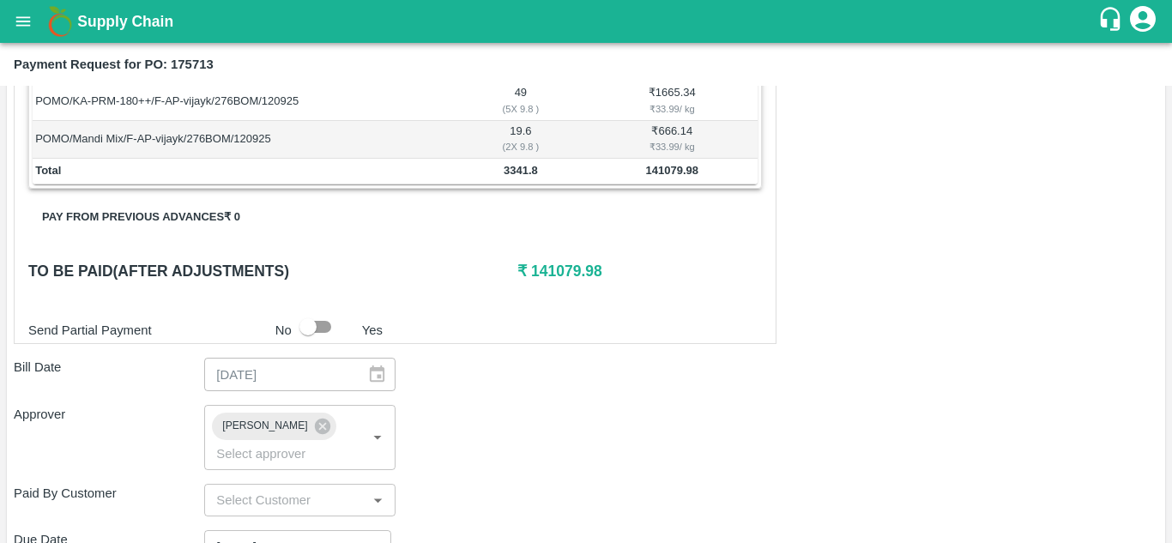
scroll to position [859, 0]
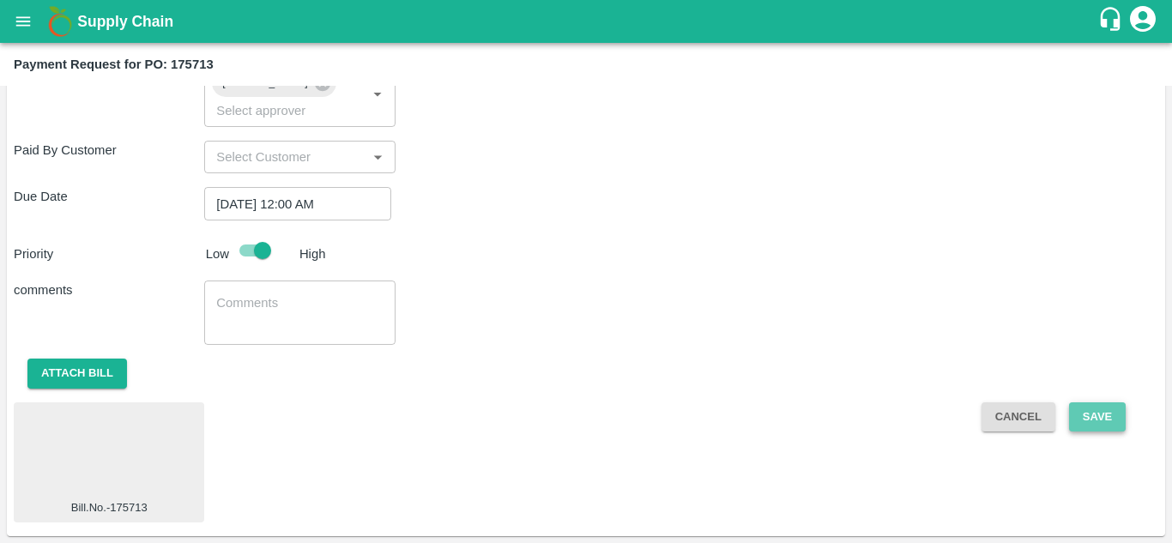
click at [1094, 412] on button "Save" at bounding box center [1097, 417] width 57 height 30
